Goal: Task Accomplishment & Management: Use online tool/utility

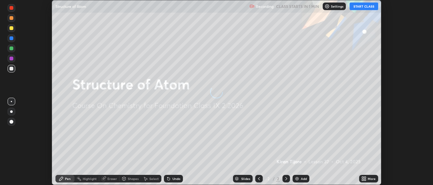
scroll to position [185, 433]
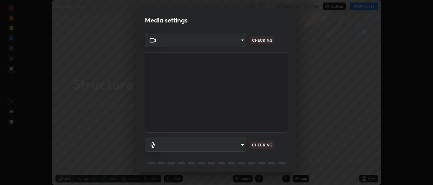
type input "7313fd45585aed834b6f1a7d948f9442f2d18b60722b63004f182b92f655e9b8"
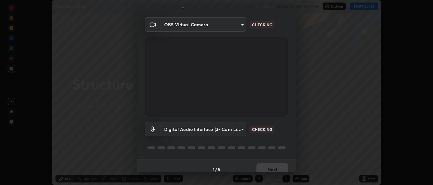
scroll to position [22, 0]
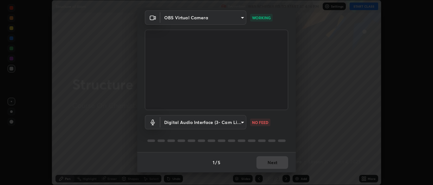
click at [238, 126] on body "Erase all Structure of Atom Recording WAS SCHEDULED TO START AT 4:14 PM Setting…" at bounding box center [216, 92] width 433 height 185
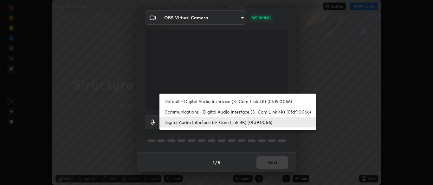
click at [234, 114] on li "Communications - Digital Audio Interface (3- Cam Link 4K) (0fd9:0066)" at bounding box center [237, 112] width 156 height 10
type input "communications"
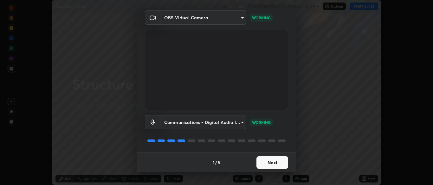
click at [274, 161] on button "Next" at bounding box center [272, 162] width 32 height 13
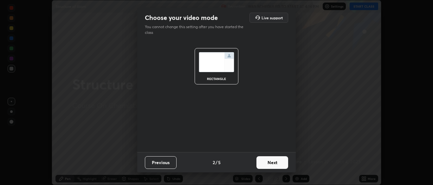
click at [276, 162] on button "Next" at bounding box center [272, 162] width 32 height 13
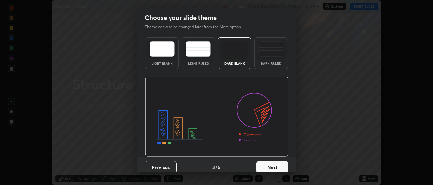
click at [275, 67] on div "Dark Ruled" at bounding box center [271, 53] width 34 height 32
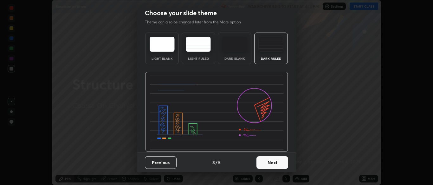
click at [274, 165] on button "Next" at bounding box center [272, 162] width 32 height 13
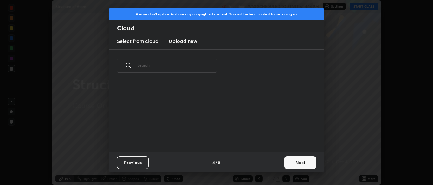
scroll to position [0, 0]
click at [289, 162] on button "Next" at bounding box center [300, 162] width 32 height 13
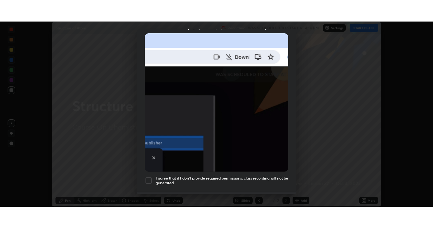
scroll to position [152, 0]
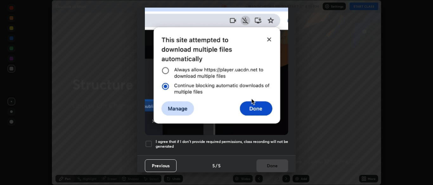
click at [246, 139] on h5 "I agree that if I don't provide required permissions, class recording will not …" at bounding box center [222, 144] width 132 height 10
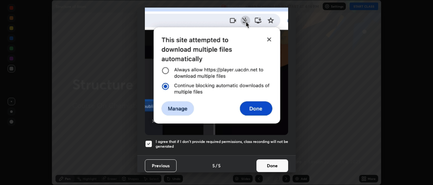
click at [256, 160] on button "Done" at bounding box center [272, 166] width 32 height 13
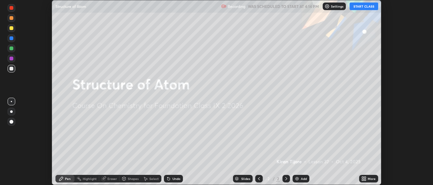
click at [262, 162] on div at bounding box center [216, 92] width 433 height 185
click at [368, 8] on button "START CLASS" at bounding box center [363, 7] width 29 height 8
click at [364, 180] on icon at bounding box center [365, 180] width 2 height 2
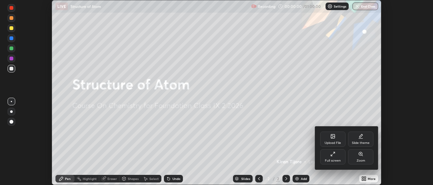
click at [334, 159] on div "Full screen" at bounding box center [333, 160] width 16 height 3
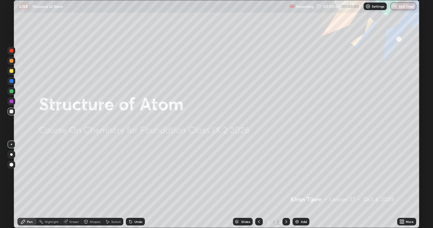
scroll to position [228, 433]
click at [297, 185] on img at bounding box center [296, 221] width 5 height 5
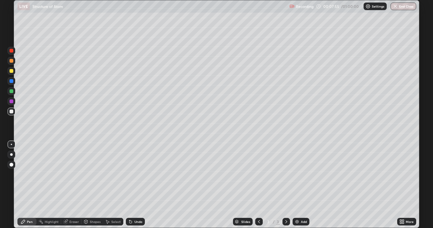
click at [11, 72] on div at bounding box center [12, 71] width 4 height 4
click at [11, 111] on div at bounding box center [12, 112] width 4 height 4
click at [115, 185] on div "Select" at bounding box center [116, 221] width 10 height 3
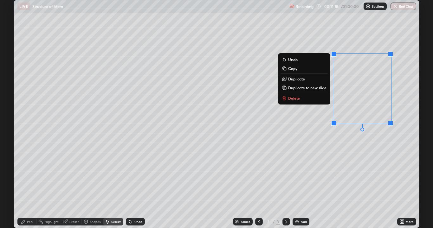
click at [296, 98] on p "Delete" at bounding box center [294, 98] width 12 height 5
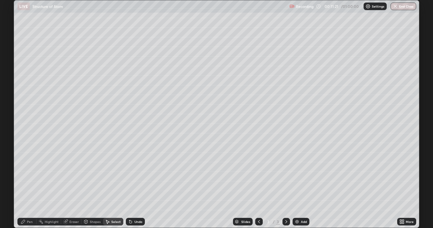
click at [26, 185] on div "Pen" at bounding box center [26, 222] width 19 height 8
click at [136, 185] on div "Undo" at bounding box center [138, 221] width 8 height 3
click at [284, 185] on icon at bounding box center [285, 221] width 5 height 5
click at [296, 185] on img at bounding box center [296, 221] width 5 height 5
click at [258, 185] on icon at bounding box center [258, 221] width 5 height 5
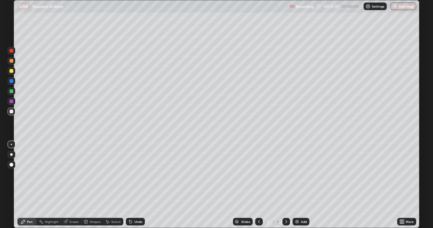
click at [282, 185] on div at bounding box center [286, 222] width 8 height 8
click at [298, 185] on img at bounding box center [296, 221] width 5 height 5
click at [13, 93] on div at bounding box center [12, 91] width 8 height 8
click at [13, 73] on div at bounding box center [12, 71] width 8 height 8
click at [298, 185] on img at bounding box center [296, 221] width 5 height 5
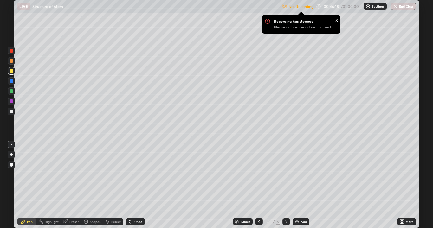
click at [375, 6] on p "Settings" at bounding box center [378, 6] width 12 height 3
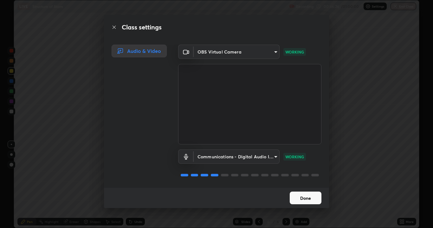
click at [288, 185] on div "Communications - Digital Audio Interface (3- Cam Link 4K) (0fd9:0066) communica…" at bounding box center [249, 165] width 143 height 42
click at [300, 185] on button "Done" at bounding box center [306, 198] width 32 height 13
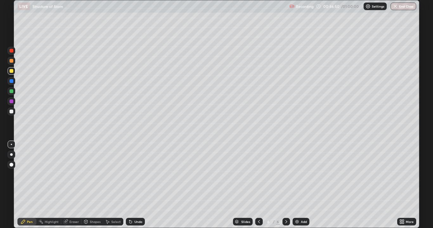
click at [99, 185] on div "Shapes" at bounding box center [95, 221] width 11 height 3
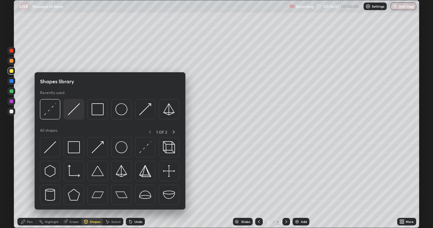
click at [75, 117] on div at bounding box center [74, 109] width 20 height 20
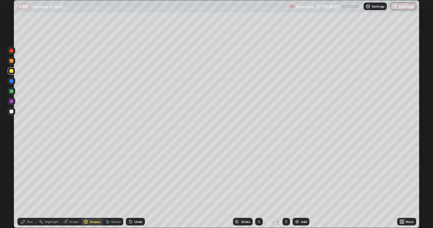
click at [29, 185] on div "Pen" at bounding box center [30, 221] width 6 height 3
click at [8, 111] on div at bounding box center [12, 112] width 8 height 8
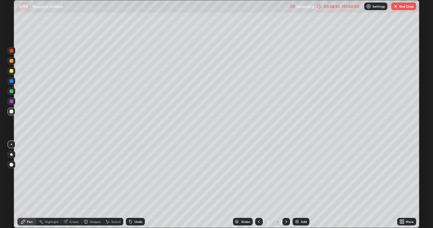
click at [140, 185] on div "Undo" at bounding box center [138, 221] width 8 height 3
click at [139, 185] on div "Undo" at bounding box center [138, 221] width 8 height 3
click at [139, 185] on div "Undo" at bounding box center [135, 222] width 19 height 8
click at [138, 185] on div "Undo" at bounding box center [138, 221] width 8 height 3
click at [137, 185] on div "Undo" at bounding box center [138, 221] width 8 height 3
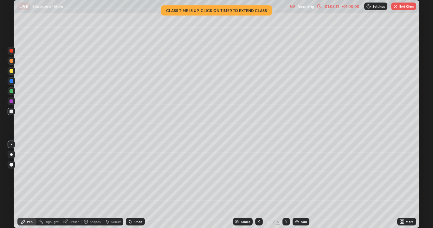
click at [406, 8] on button "End Class" at bounding box center [403, 7] width 25 height 8
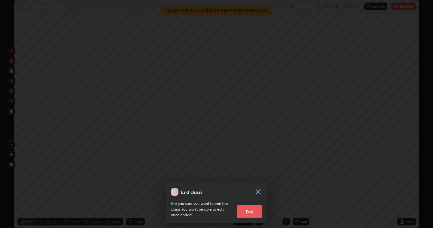
click at [252, 185] on button "End" at bounding box center [249, 211] width 25 height 13
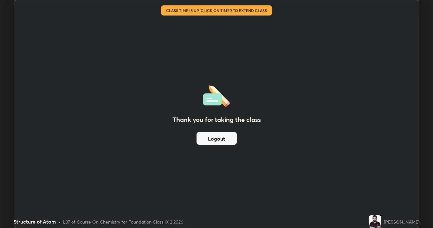
click at [231, 141] on button "Logout" at bounding box center [216, 138] width 40 height 13
